Goal: Task Accomplishment & Management: Use online tool/utility

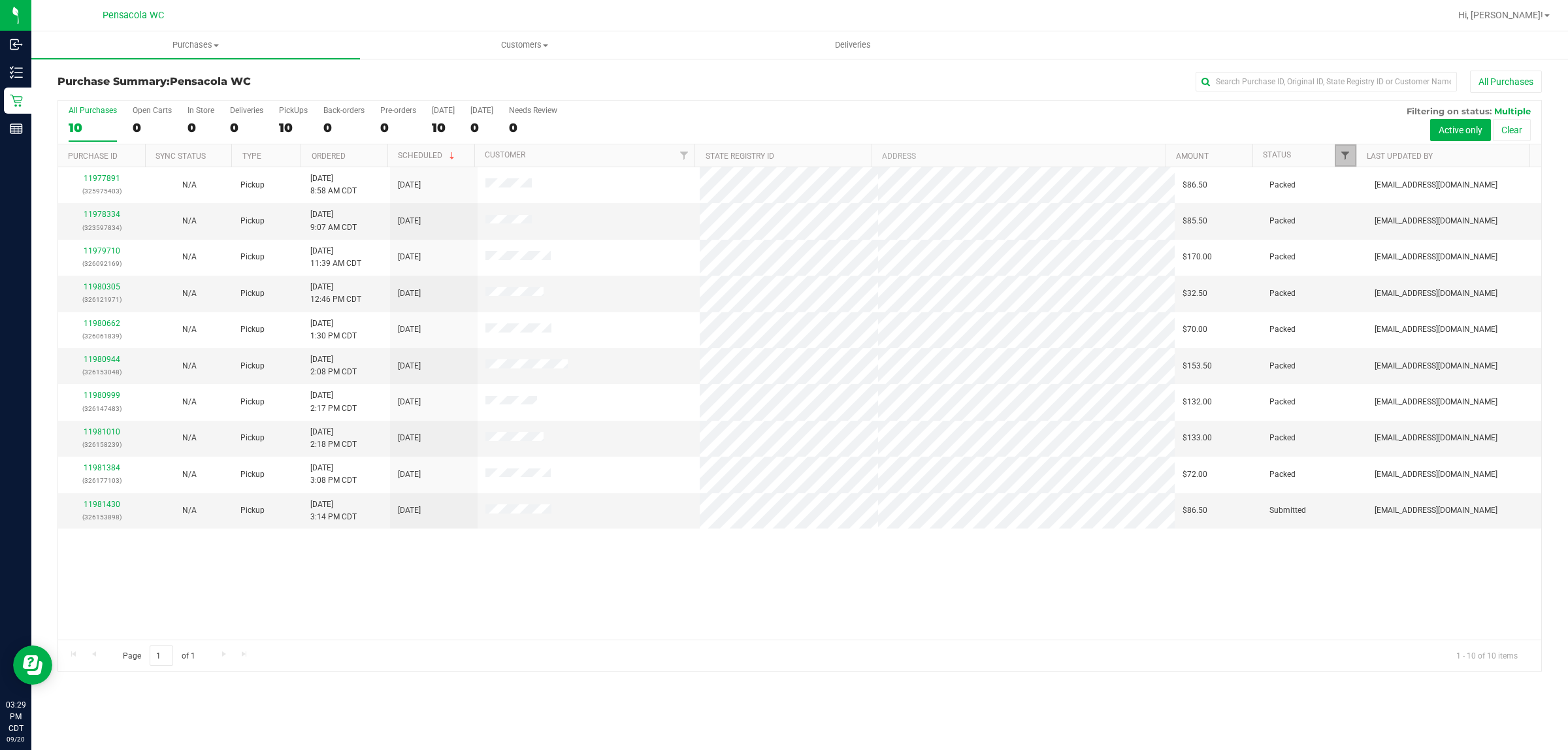
click at [1340, 152] on span "Filter" at bounding box center [1345, 156] width 10 height 10
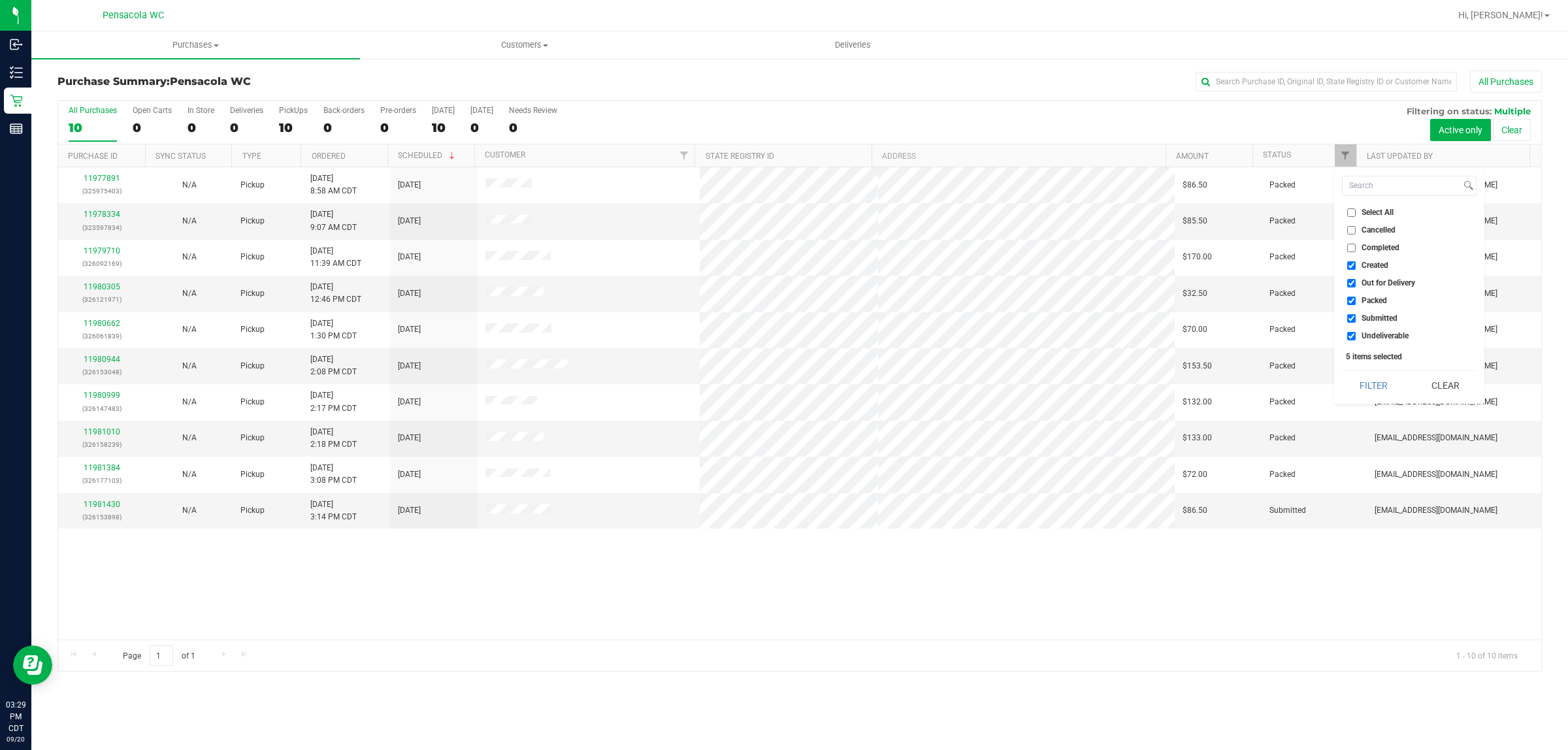
click at [1351, 210] on input "Select All" at bounding box center [1351, 212] width 8 height 8
checkbox input "true"
click at [1351, 213] on input "Select All" at bounding box center [1351, 212] width 8 height 8
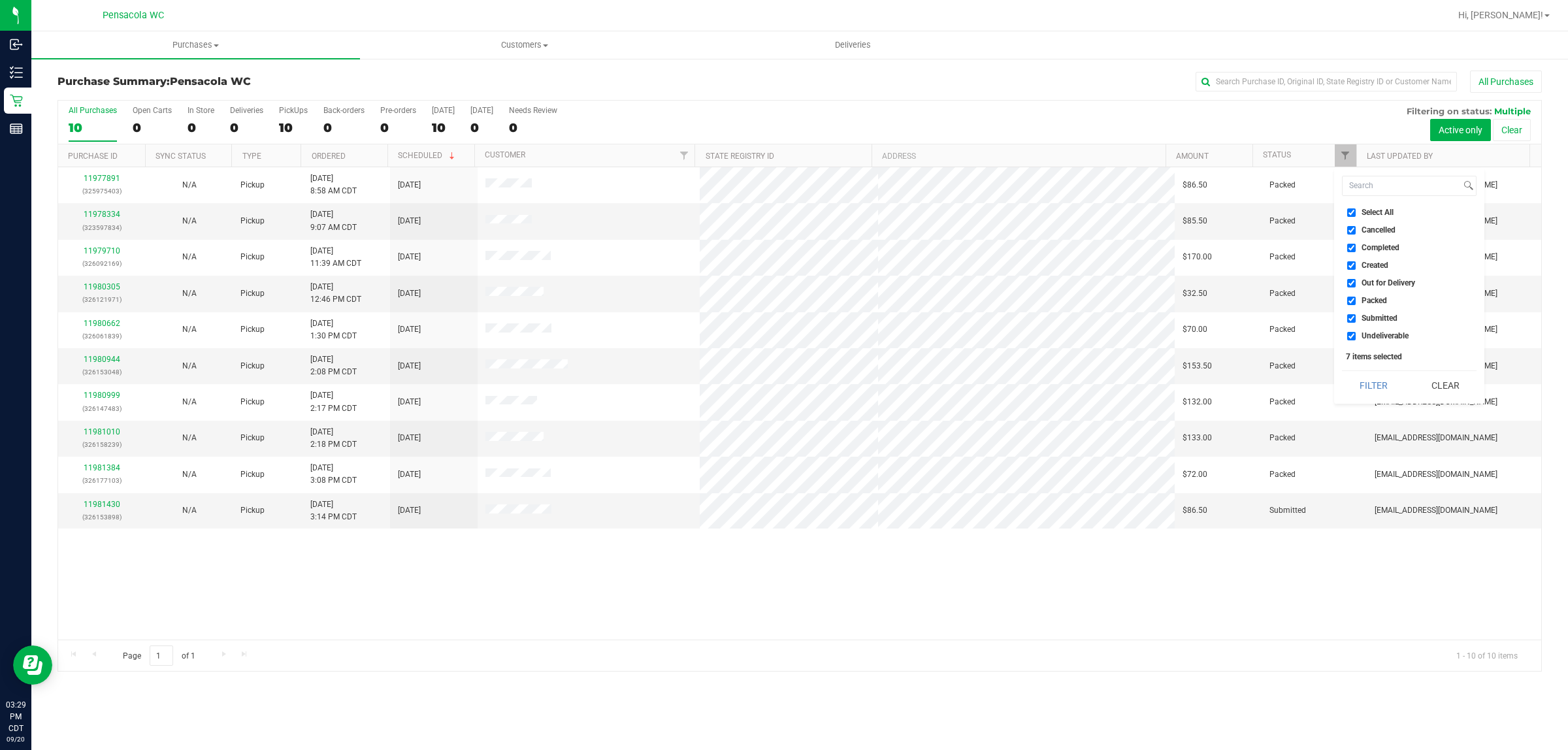
checkbox input "false"
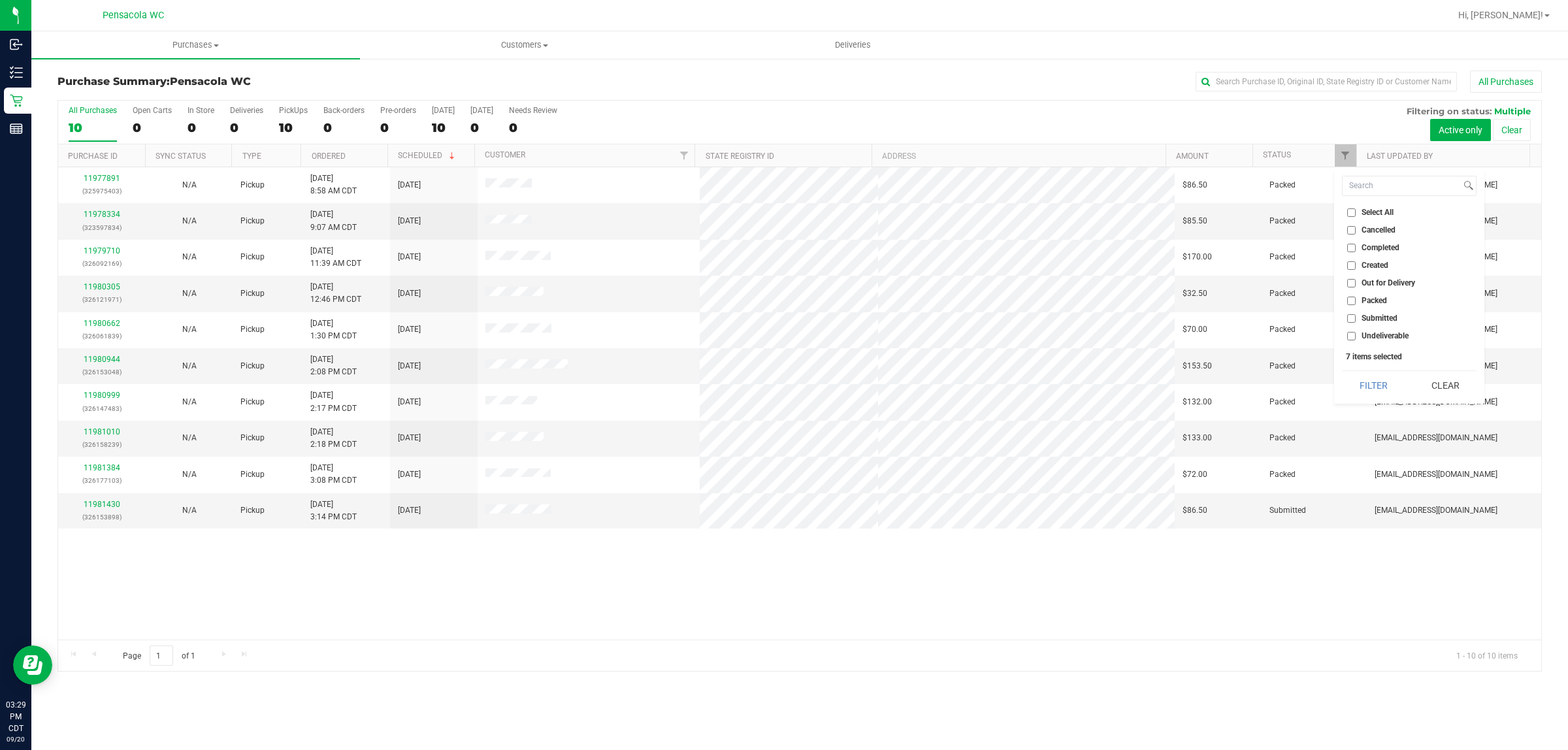
checkbox input "false"
click at [1351, 318] on input "Submitted" at bounding box center [1351, 318] width 8 height 8
checkbox input "true"
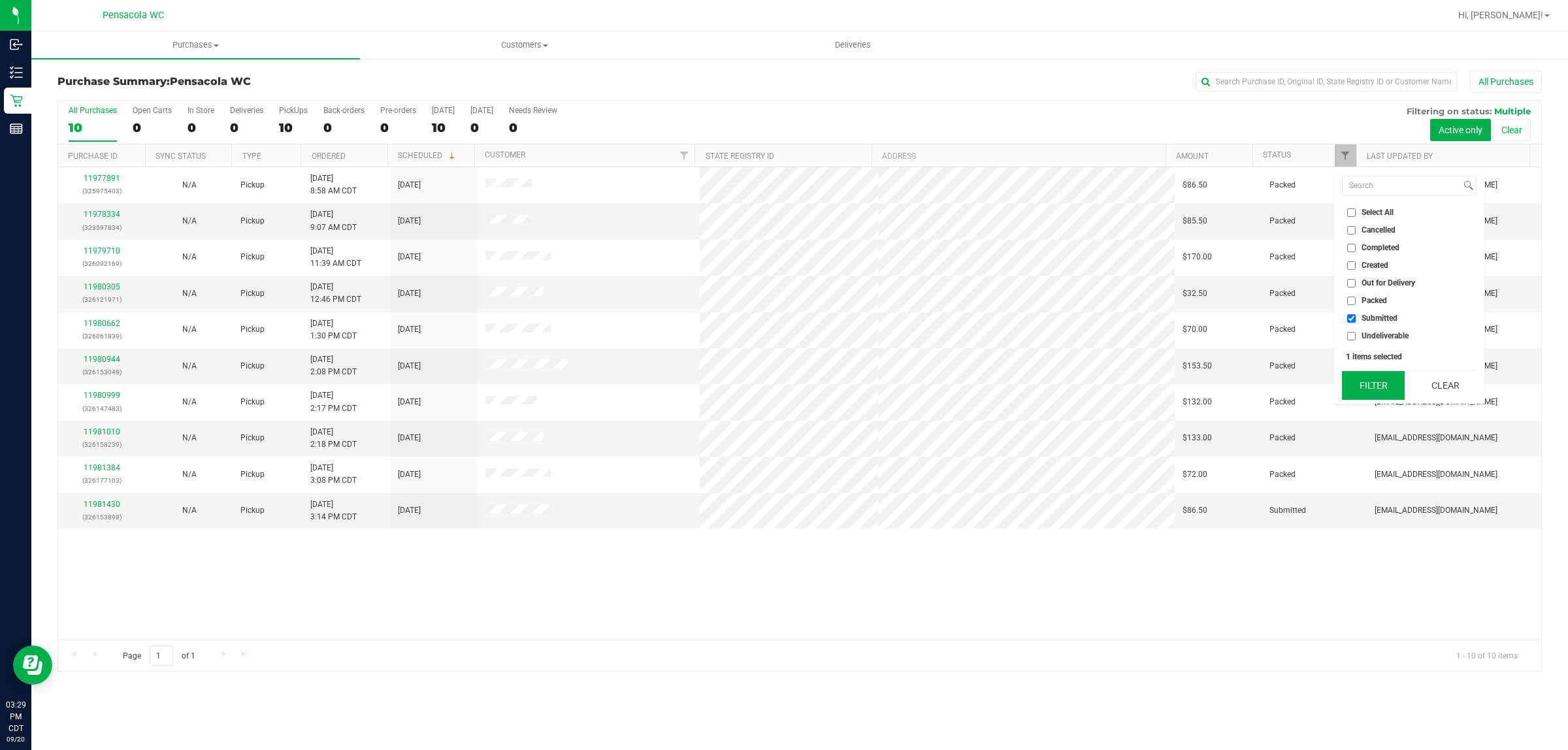
click at [1370, 390] on button "Filter" at bounding box center [1373, 385] width 63 height 28
